Goal: Task Accomplishment & Management: Complete application form

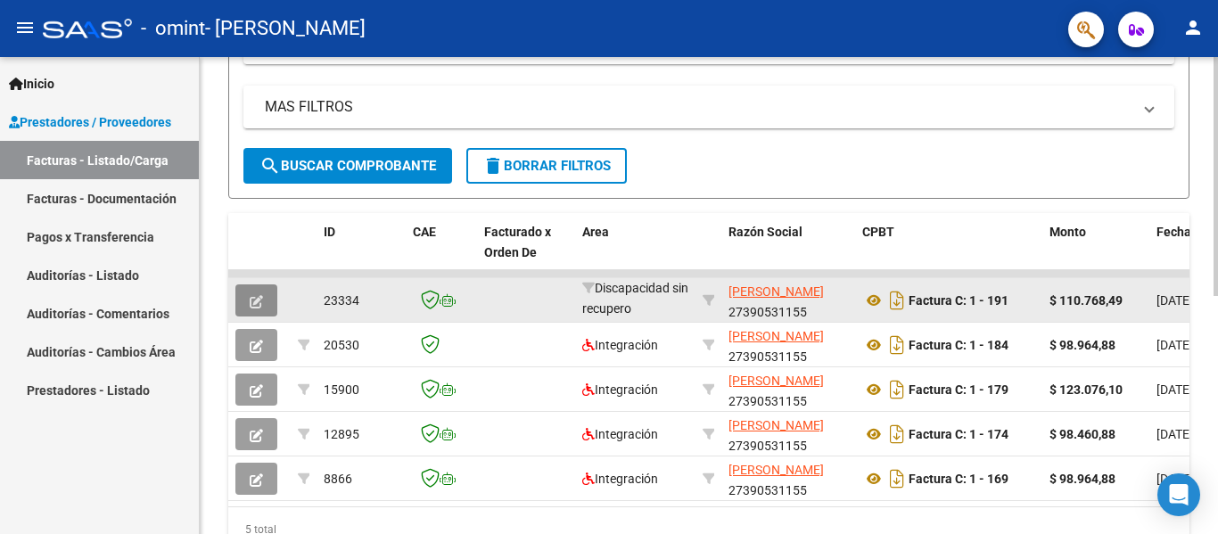
click at [253, 292] on span "button" at bounding box center [256, 300] width 13 height 16
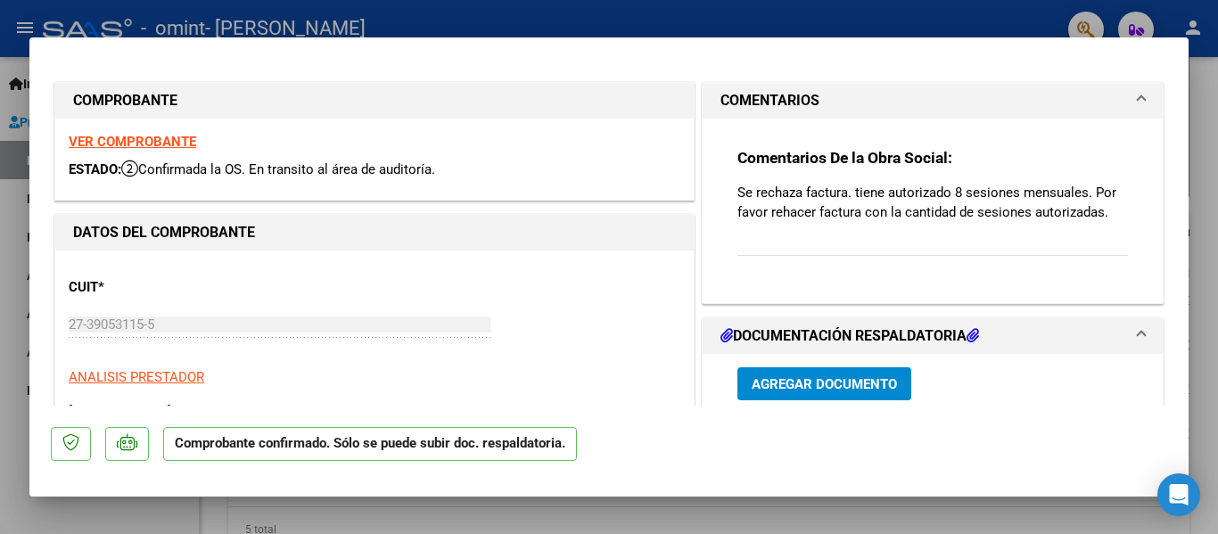
click at [153, 147] on strong "VER COMPROBANTE" at bounding box center [133, 142] width 128 height 16
click at [349, 18] on div at bounding box center [609, 267] width 1218 height 534
type input "$ 0,00"
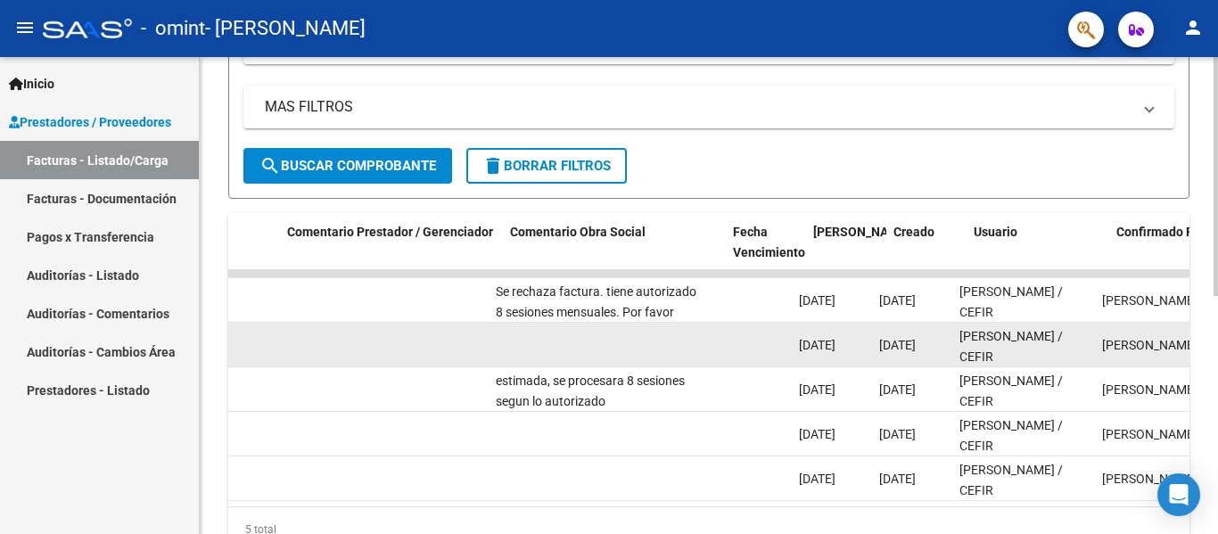
scroll to position [0, 2557]
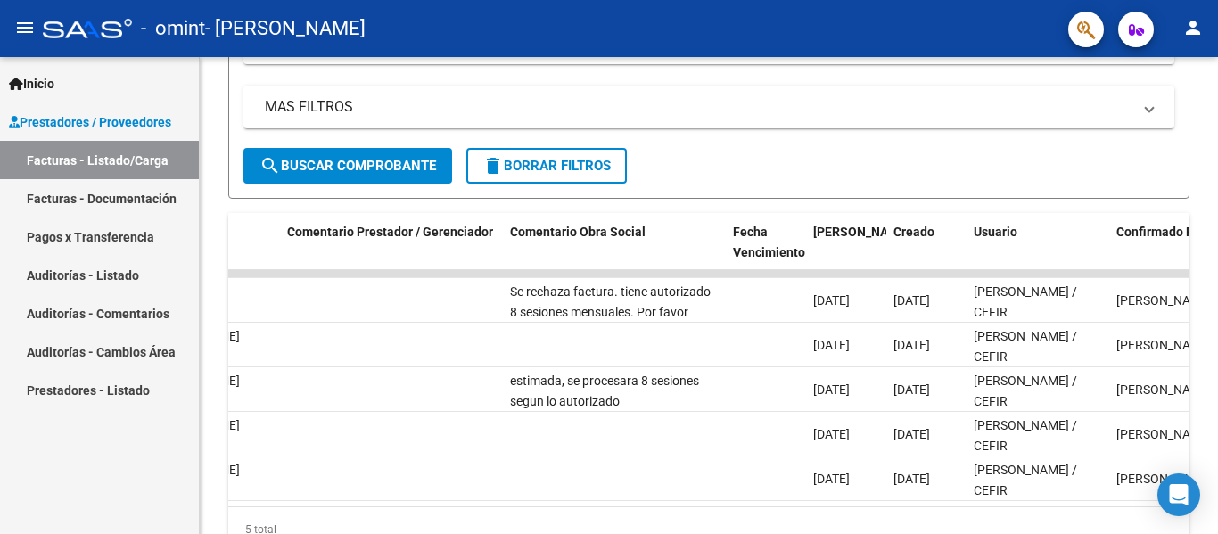
click at [66, 105] on link "Prestadores / Proveedores" at bounding box center [99, 122] width 199 height 38
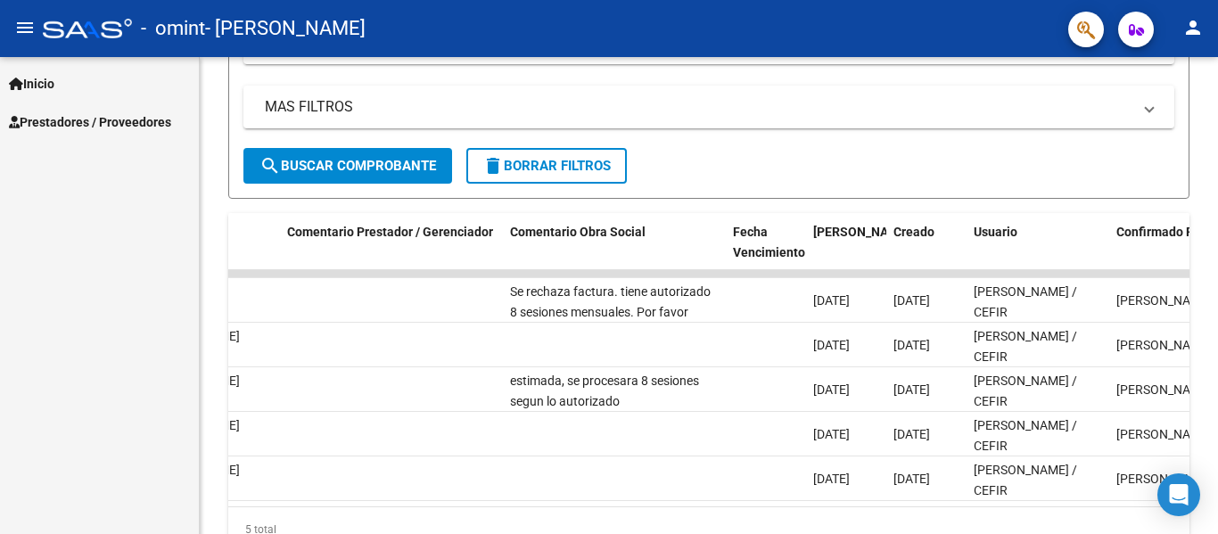
click at [112, 143] on div "Inicio Instructivos Contacto OS Prestadores / Proveedores Facturas - Listado/Ca…" at bounding box center [99, 295] width 199 height 477
click at [118, 130] on span "Prestadores / Proveedores" at bounding box center [90, 122] width 162 height 20
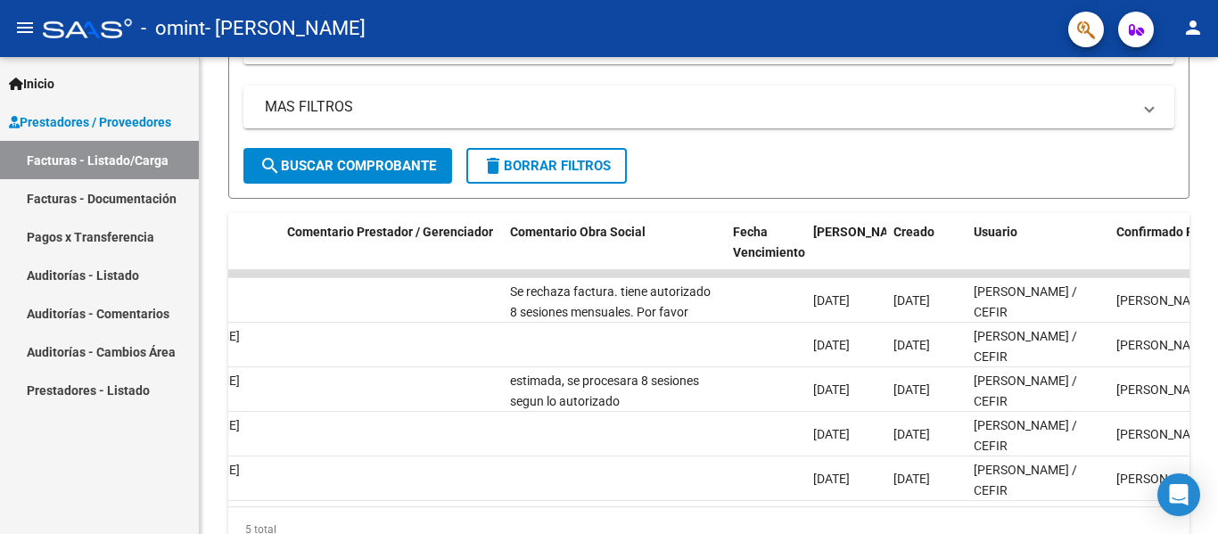
click at [130, 161] on link "Facturas - Listado/Carga" at bounding box center [99, 160] width 199 height 38
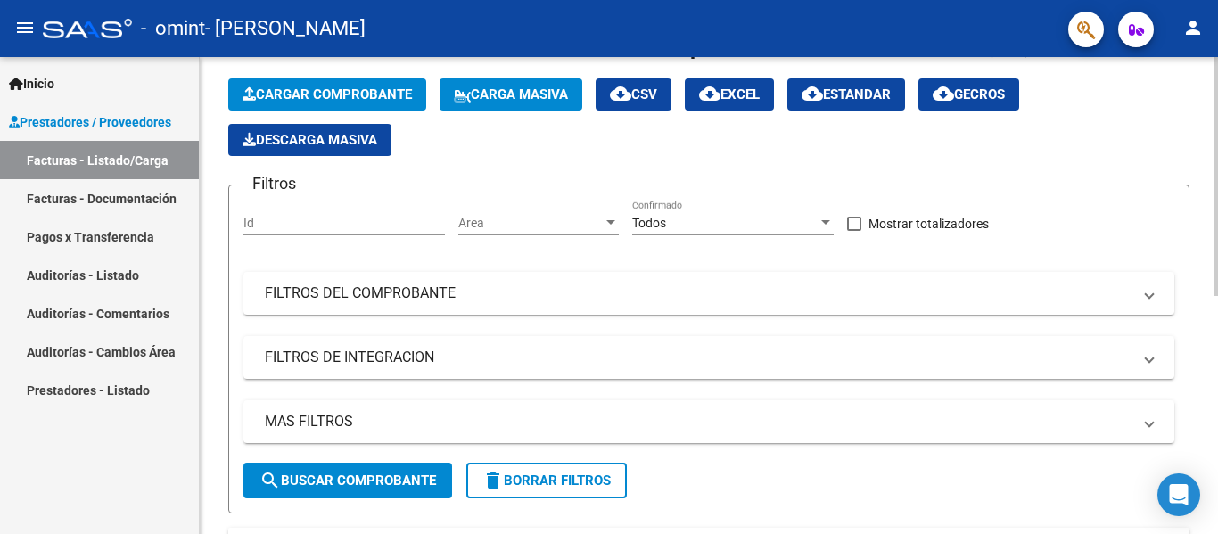
scroll to position [0, 0]
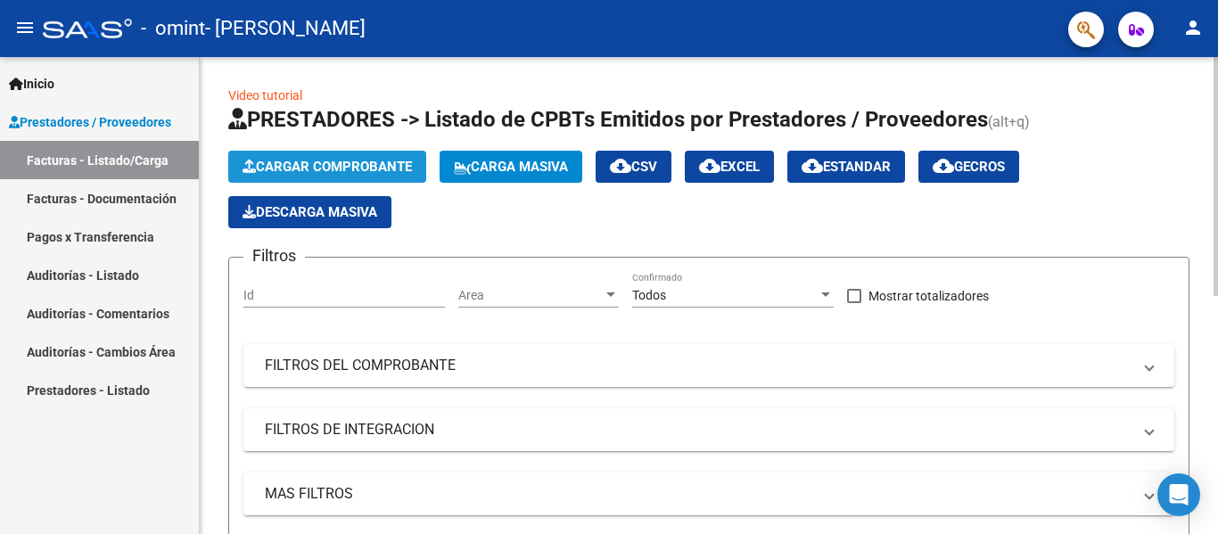
click at [350, 156] on button "Cargar Comprobante" at bounding box center [327, 167] width 198 height 32
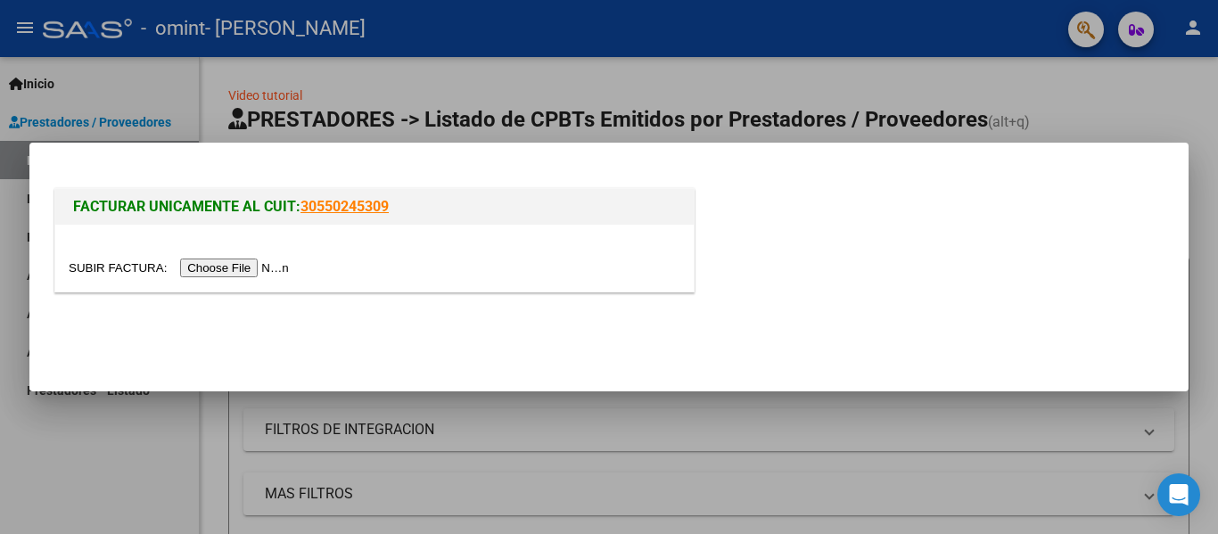
click at [259, 269] on input "file" at bounding box center [182, 268] width 226 height 19
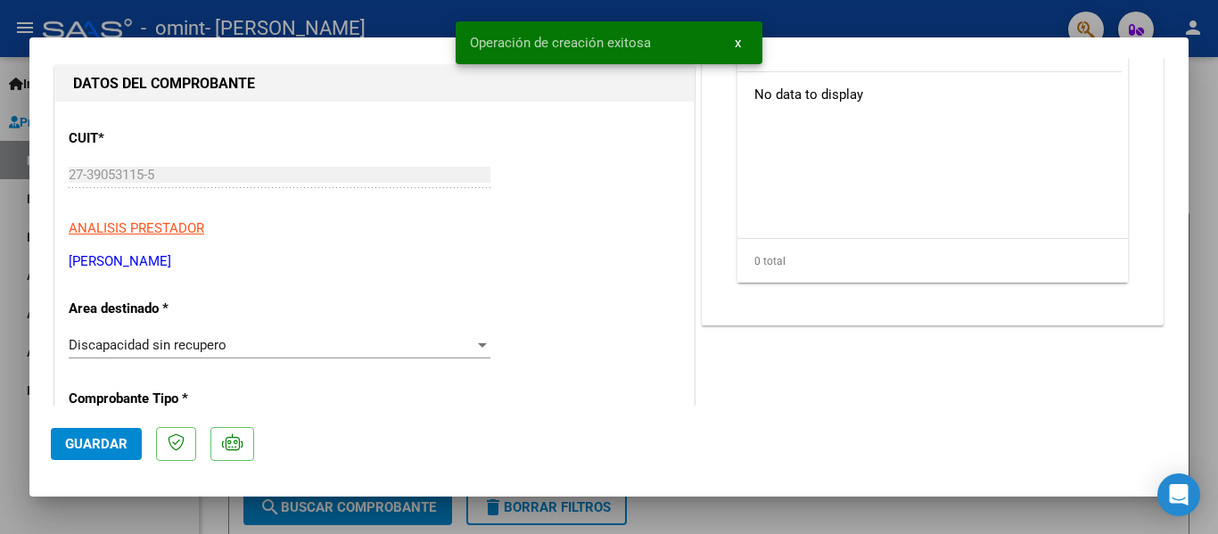
scroll to position [268, 0]
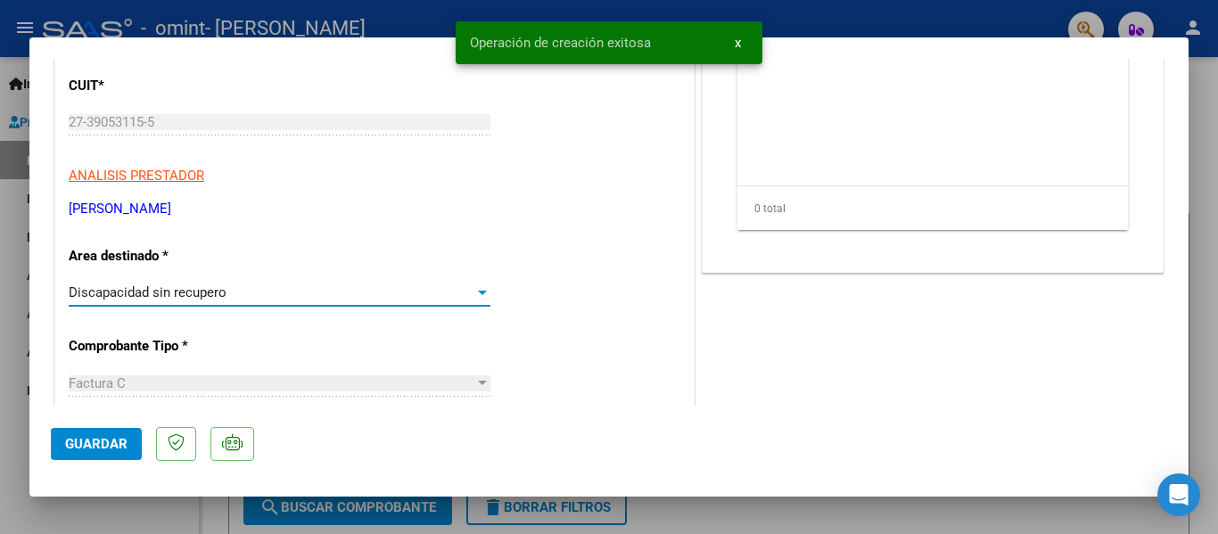
click at [234, 295] on div "Discapacidad sin recupero" at bounding box center [272, 292] width 406 height 16
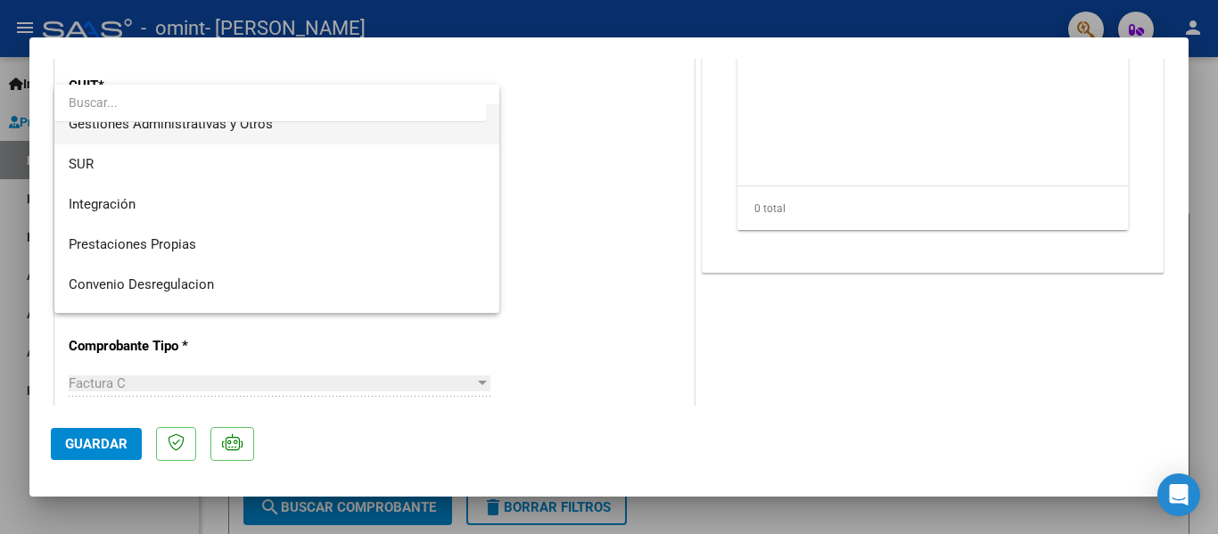
scroll to position [44, 0]
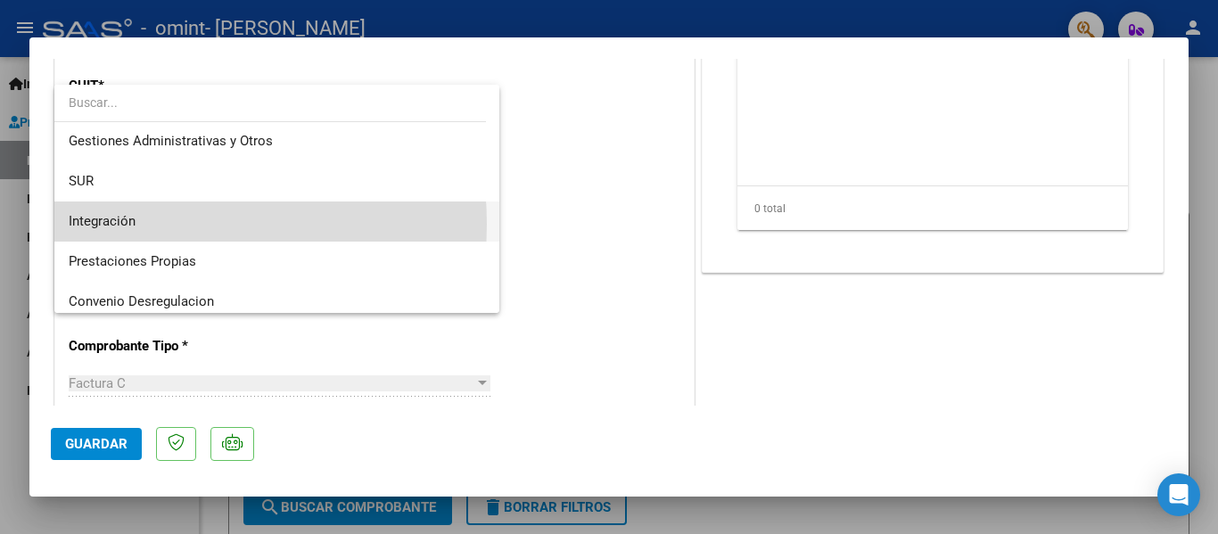
click at [143, 225] on span "Integración" at bounding box center [277, 222] width 416 height 40
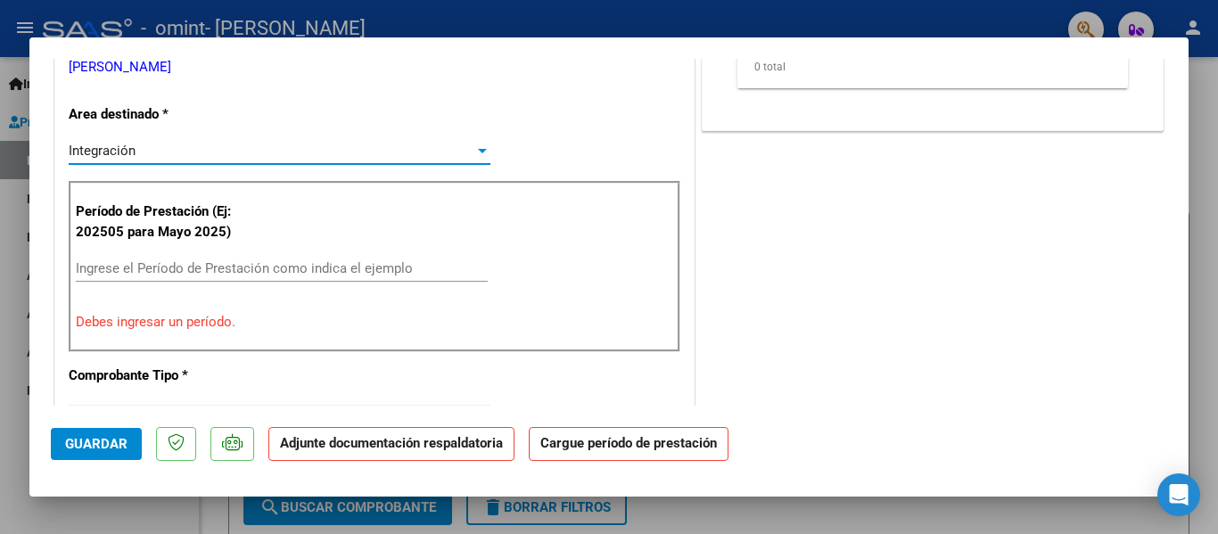
scroll to position [446, 0]
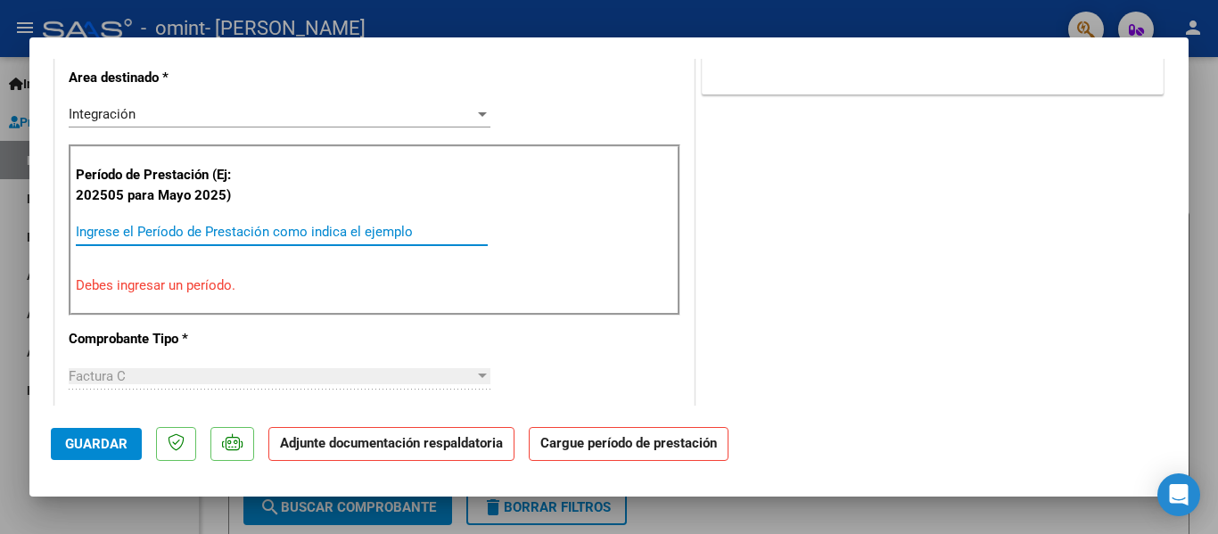
click at [194, 231] on input "Ingrese el Período de Prestación como indica el ejemplo" at bounding box center [282, 232] width 412 height 16
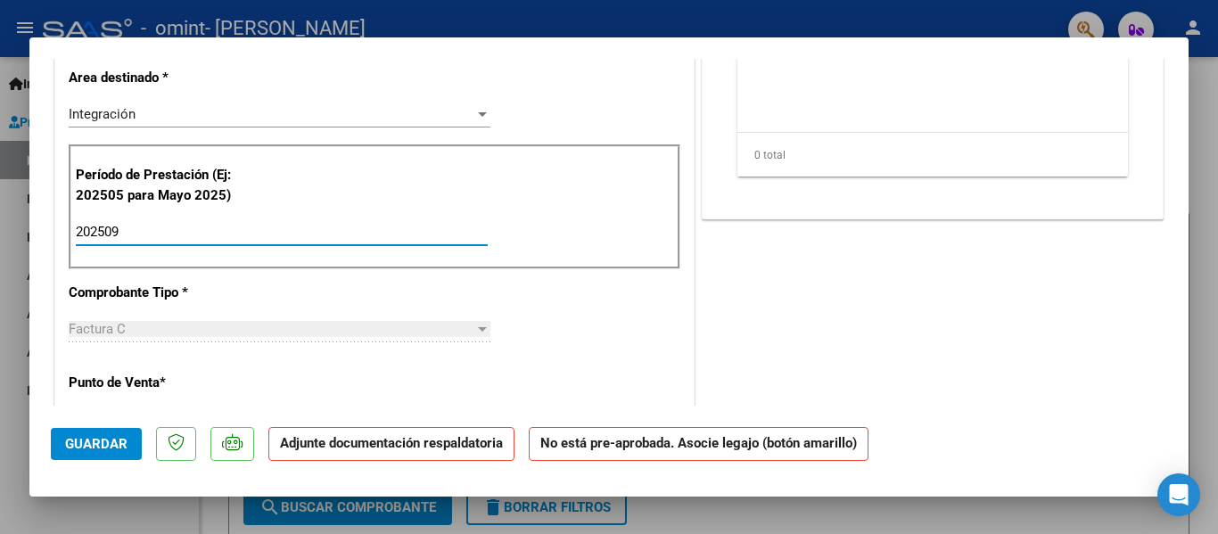
type input "202509"
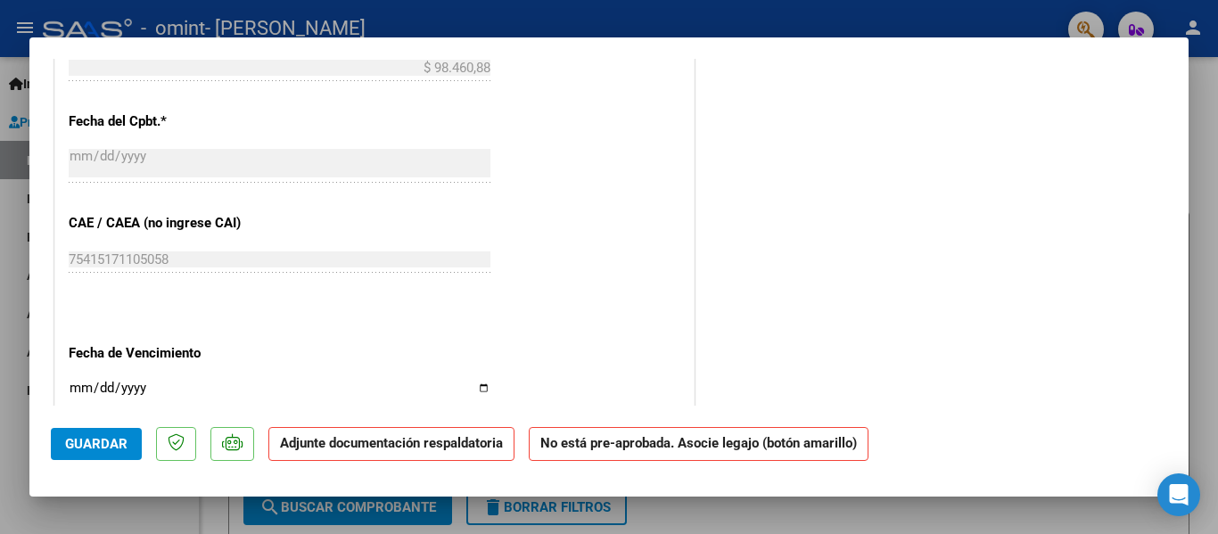
scroll to position [981, 0]
click at [104, 442] on span "Guardar" at bounding box center [96, 444] width 62 height 16
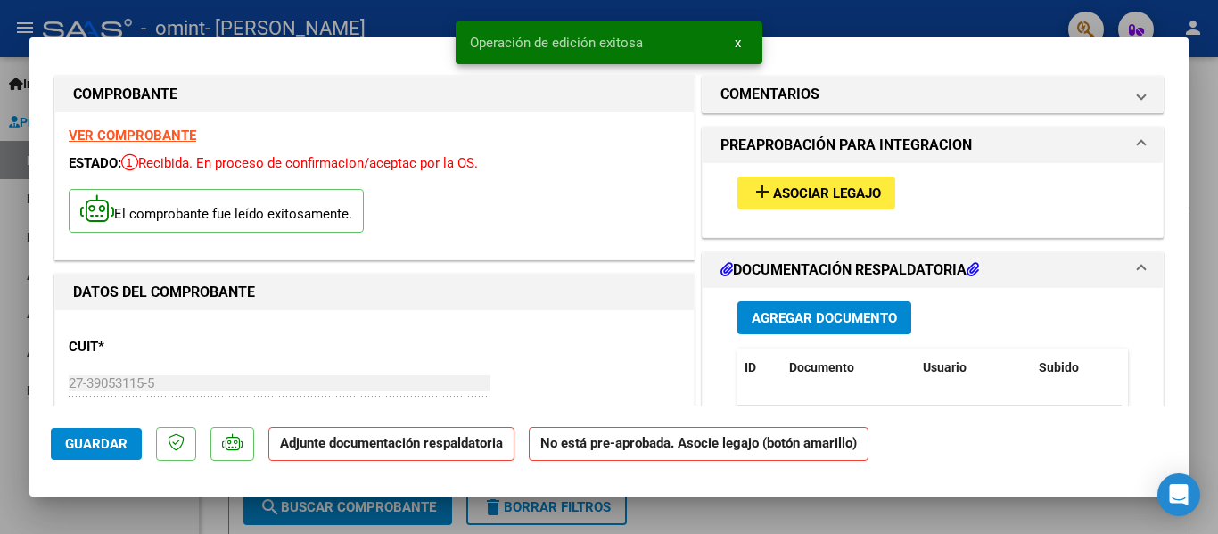
scroll to position [0, 0]
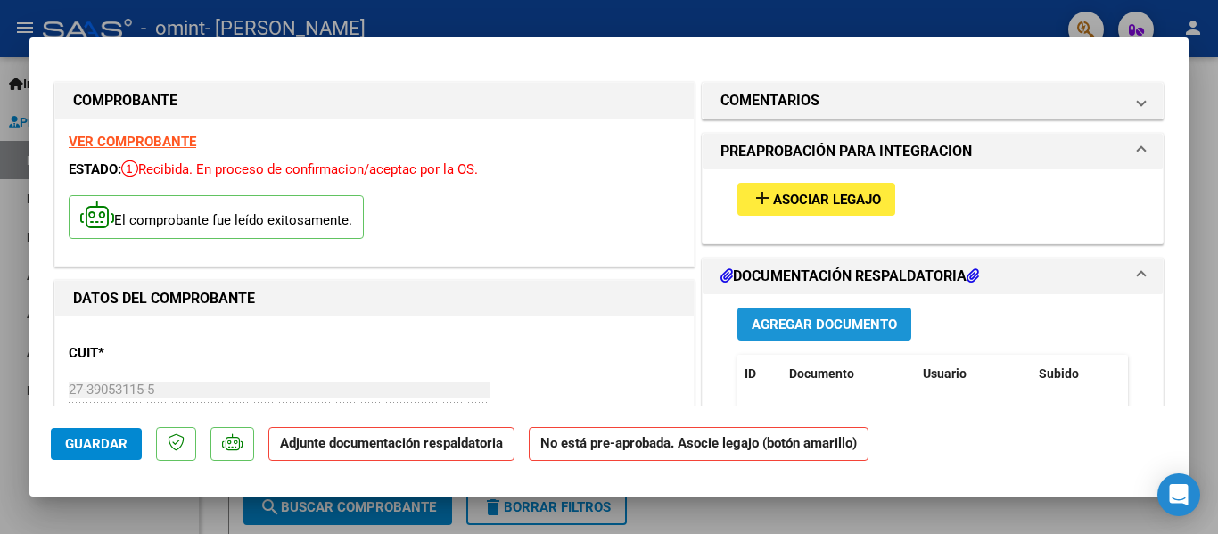
click at [860, 330] on span "Agregar Documento" at bounding box center [824, 325] width 145 height 16
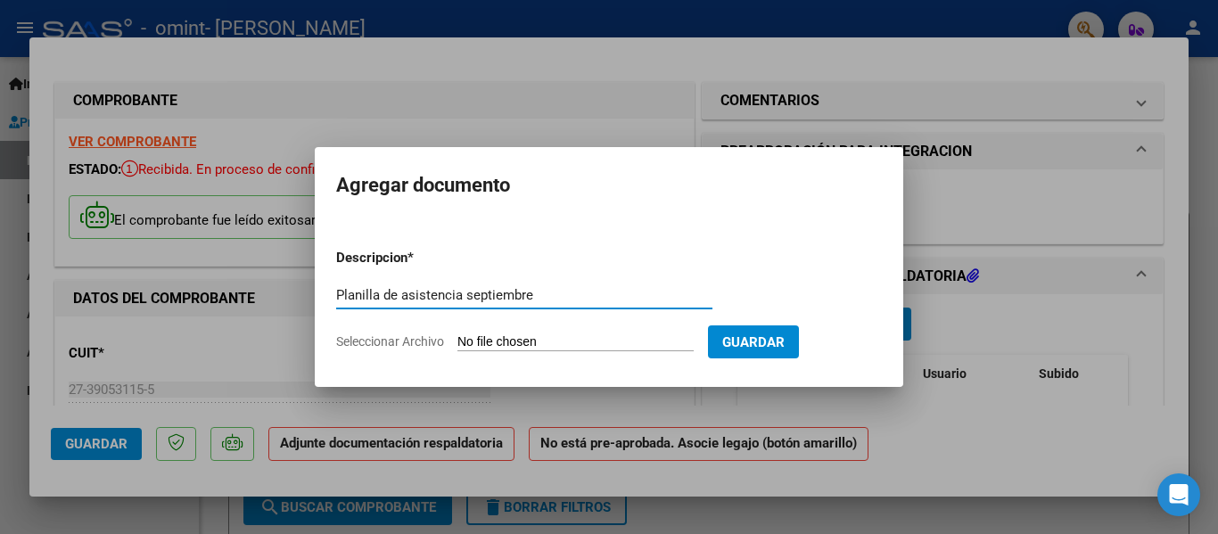
type input "Planilla de asistencia septiembre"
click at [399, 346] on span "Seleccionar Archivo" at bounding box center [390, 341] width 108 height 14
click at [457, 346] on input "Seleccionar Archivo" at bounding box center [575, 342] width 236 height 17
type input "C:\fakepath\Asistencia SEPTIEMBRE [PERSON_NAME].pdf"
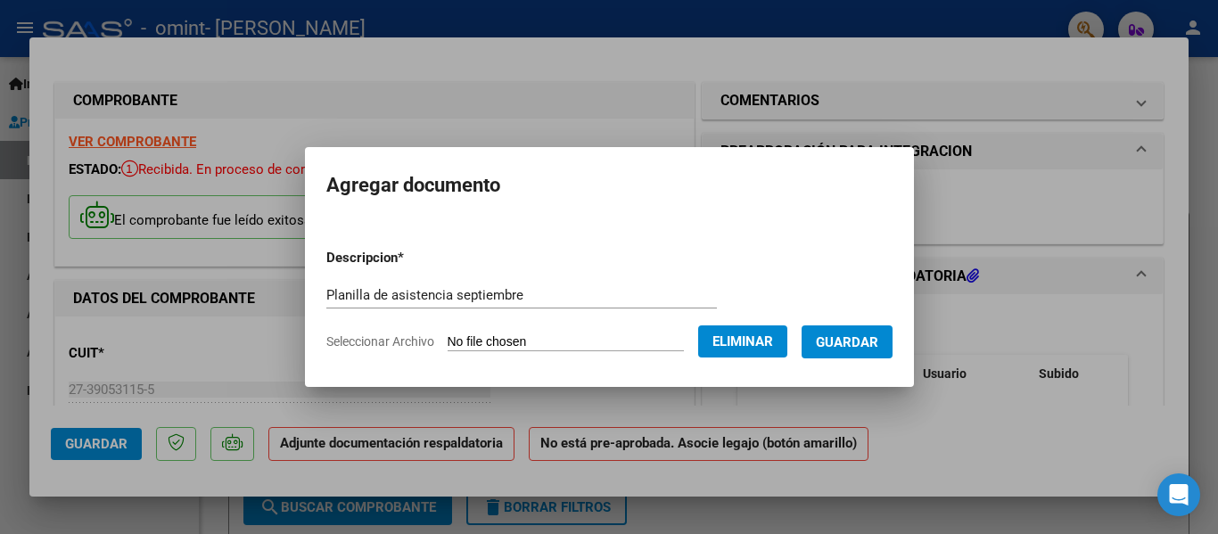
click at [869, 348] on span "Guardar" at bounding box center [847, 342] width 62 height 16
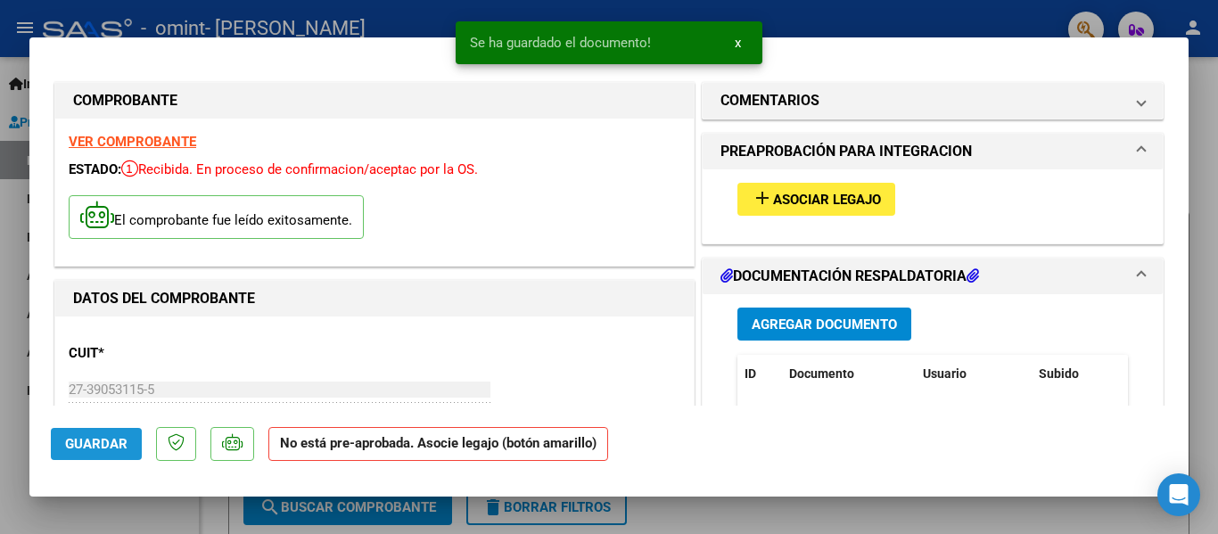
click at [89, 451] on span "Guardar" at bounding box center [96, 444] width 62 height 16
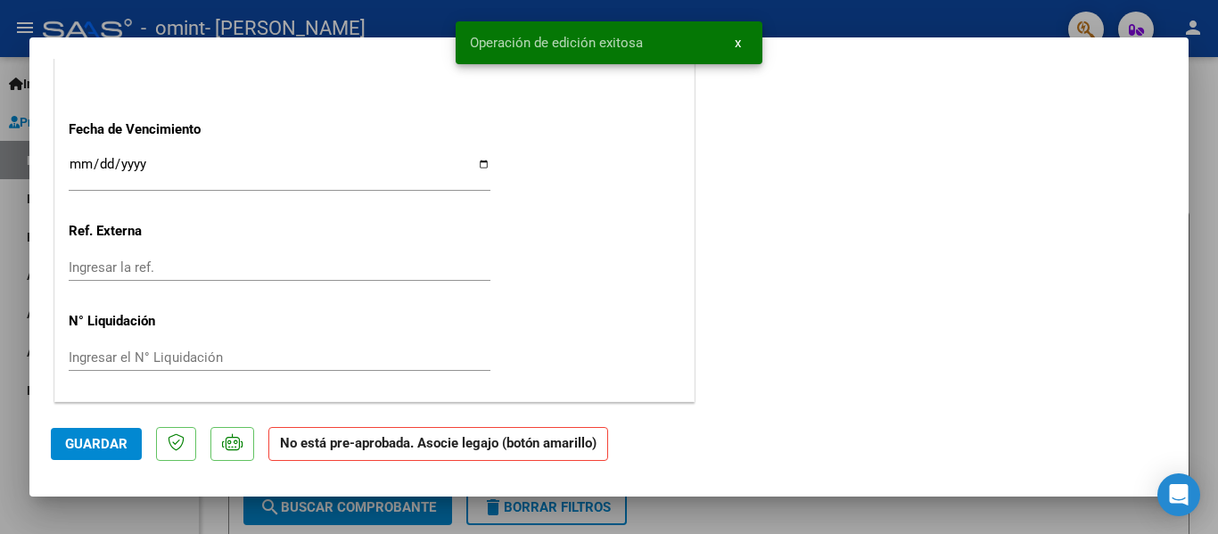
click at [734, 522] on div at bounding box center [609, 267] width 1218 height 534
type input "$ 0,00"
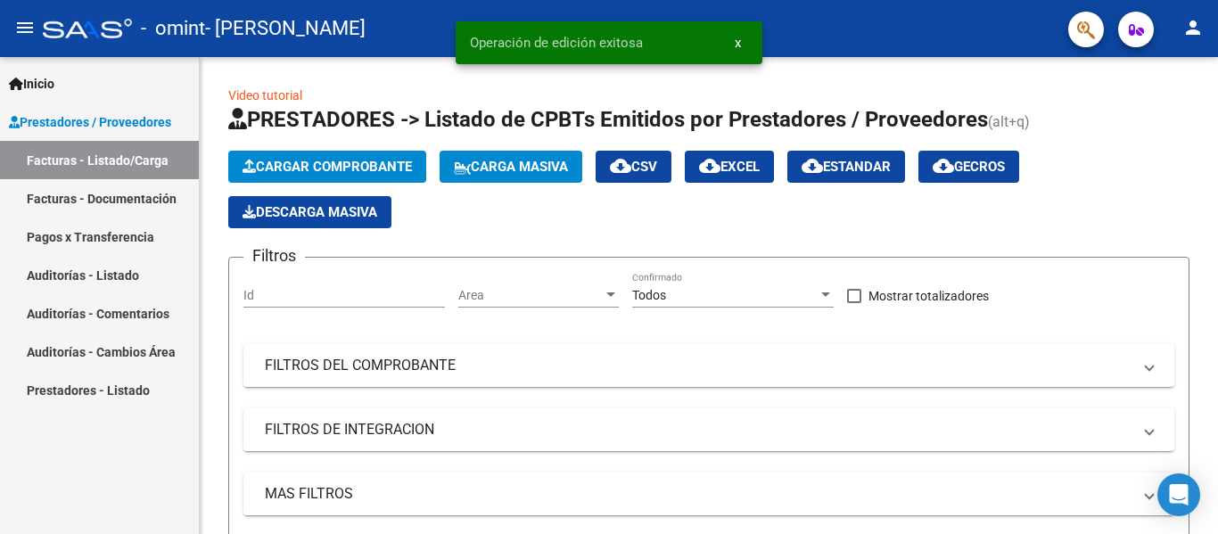
click at [101, 155] on link "Facturas - Listado/Carga" at bounding box center [99, 160] width 199 height 38
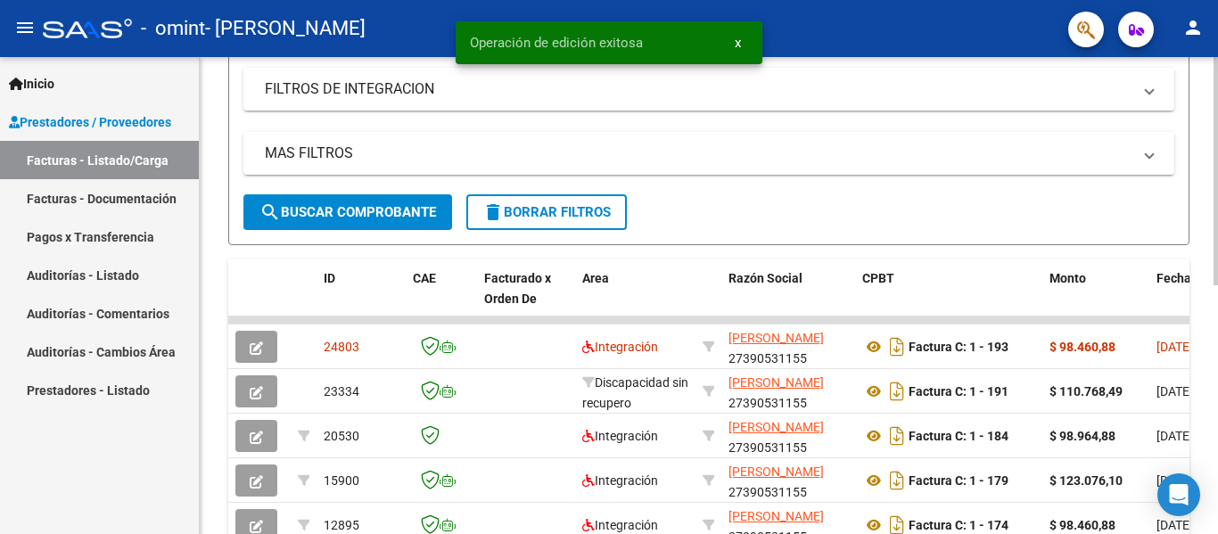
scroll to position [446, 0]
